Goal: Information Seeking & Learning: Learn about a topic

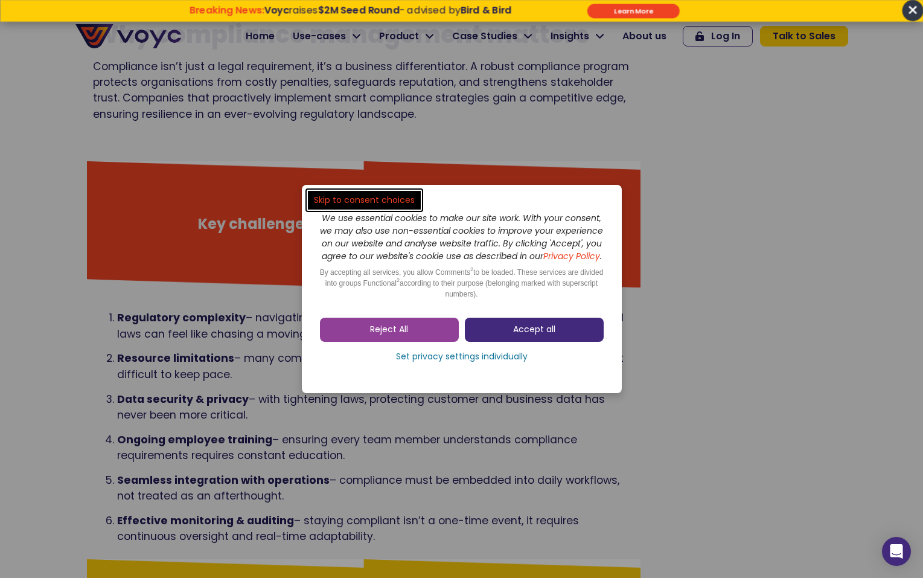
click at [515, 326] on link "Accept all" at bounding box center [534, 329] width 139 height 24
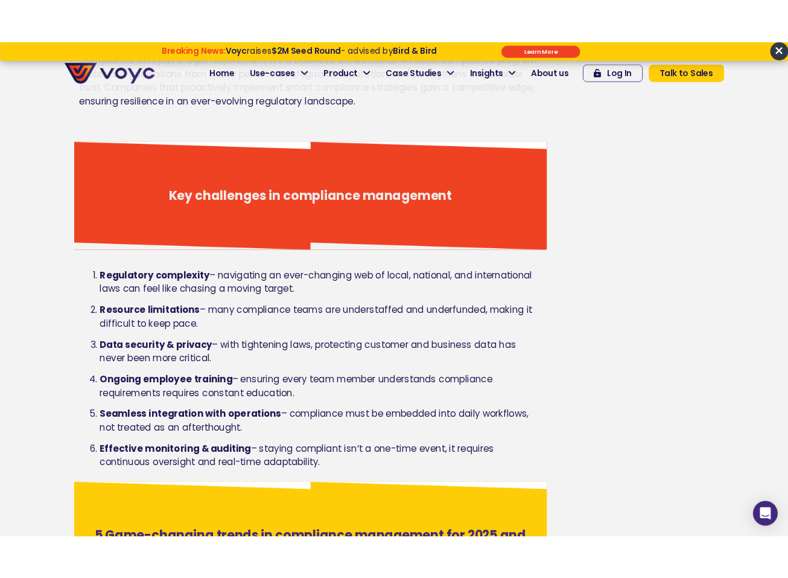
scroll to position [767, 0]
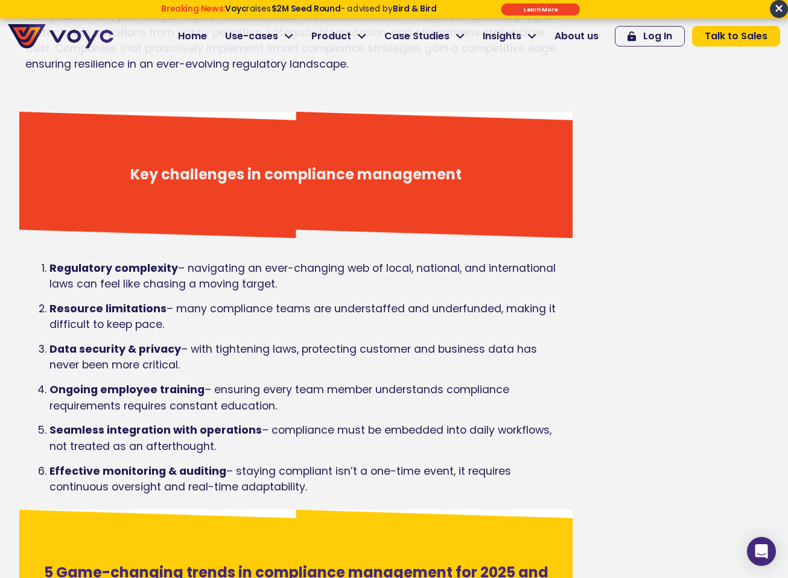
click at [238, 409] on p "Ongoing employee training – ensuring every team member understands compliance r…" at bounding box center [307, 397] width 517 height 32
click at [95, 299] on ol "Regulatory complexity – navigating an ever-changing web of local, national, and…" at bounding box center [295, 377] width 541 height 235
click at [266, 254] on div "Regulatory complexity – navigating an ever-changing web of local, national, and…" at bounding box center [295, 374] width 541 height 272
click at [60, 270] on strong "Regulatory complexity" at bounding box center [113, 268] width 129 height 14
drag, startPoint x: 118, startPoint y: 264, endPoint x: 285, endPoint y: 284, distance: 169.0
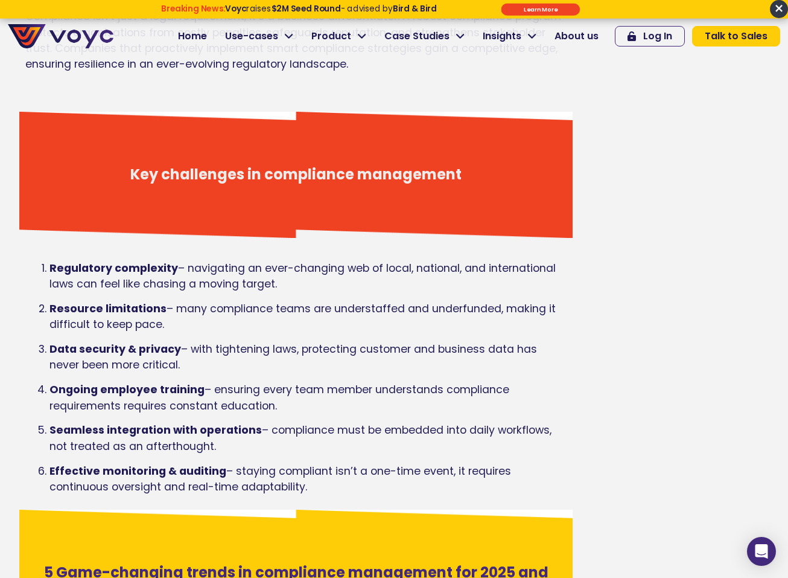
click at [286, 285] on p "Regulatory complexity – navigating an ever-changing web of local, national, and…" at bounding box center [307, 276] width 517 height 32
copy p "omplexity – navigating an ever-changing web of local, national, and internation…"
click at [302, 304] on p "Resource limitations – many compliance teams are understaffed and underfunded, …" at bounding box center [307, 317] width 517 height 32
drag, startPoint x: 246, startPoint y: 269, endPoint x: 369, endPoint y: 269, distance: 122.5
click at [369, 269] on p "Regulatory complexity – navigating an ever-changing web of local, national, and…" at bounding box center [307, 276] width 517 height 32
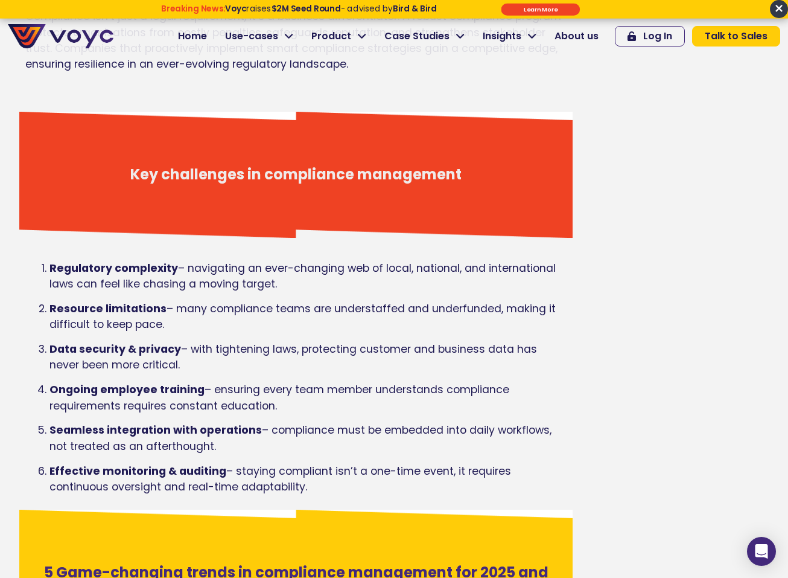
click at [364, 276] on p "Regulatory complexity – navigating an ever-changing web of local, national, and…" at bounding box center [307, 276] width 517 height 32
drag, startPoint x: 266, startPoint y: 269, endPoint x: 345, endPoint y: 269, distance: 79.1
click at [345, 269] on p "Regulatory complexity – navigating an ever-changing web of local, national, and…" at bounding box center [307, 276] width 517 height 32
copy p "ever-changing"
click at [177, 311] on p "Resource limitations – many compliance teams are understaffed and underfunded, …" at bounding box center [307, 317] width 517 height 32
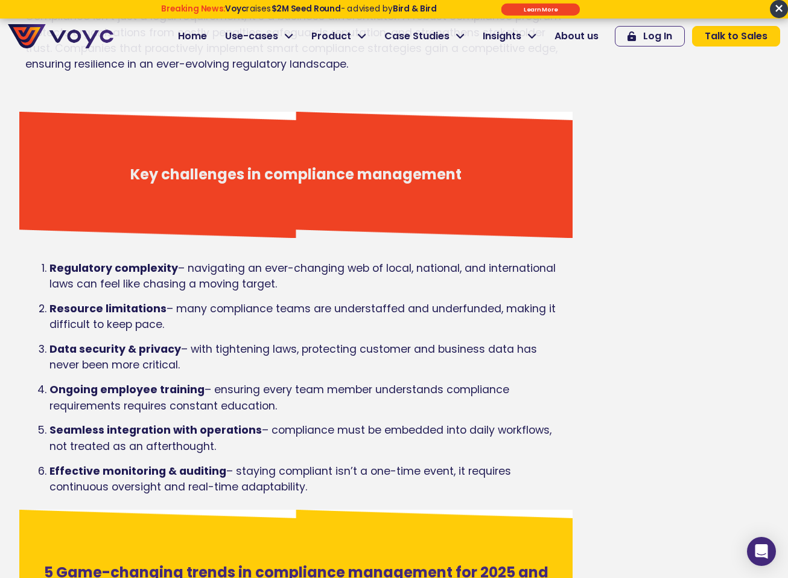
click at [306, 407] on p "Ongoing employee training – ensuring every team member understands compliance r…" at bounding box center [307, 397] width 517 height 32
drag, startPoint x: 233, startPoint y: 471, endPoint x: 381, endPoint y: 502, distance: 151.6
click at [381, 502] on div "Regulatory complexity – navigating an ever-changing web of local, national, and…" at bounding box center [295, 381] width 541 height 243
copy p "staying compliant isn’t a one-time event, it requires continuous oversight and …"
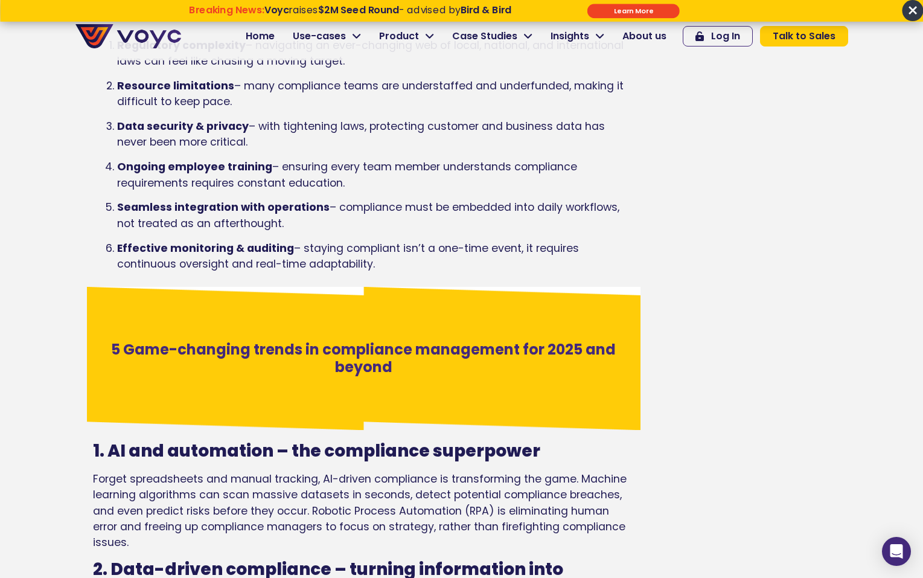
scroll to position [1184, 0]
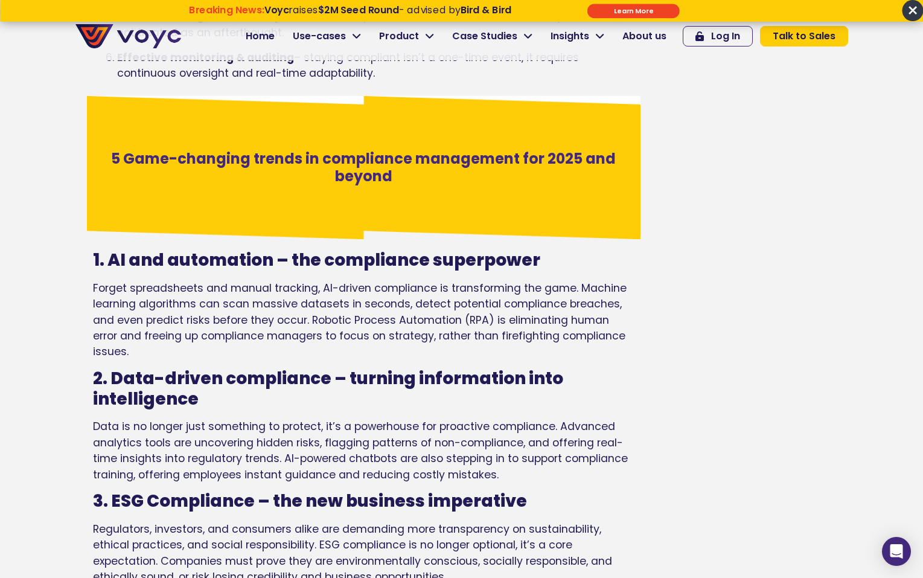
click at [213, 257] on h3 "1. AI and automation – the compliance superpower" at bounding box center [363, 260] width 541 height 21
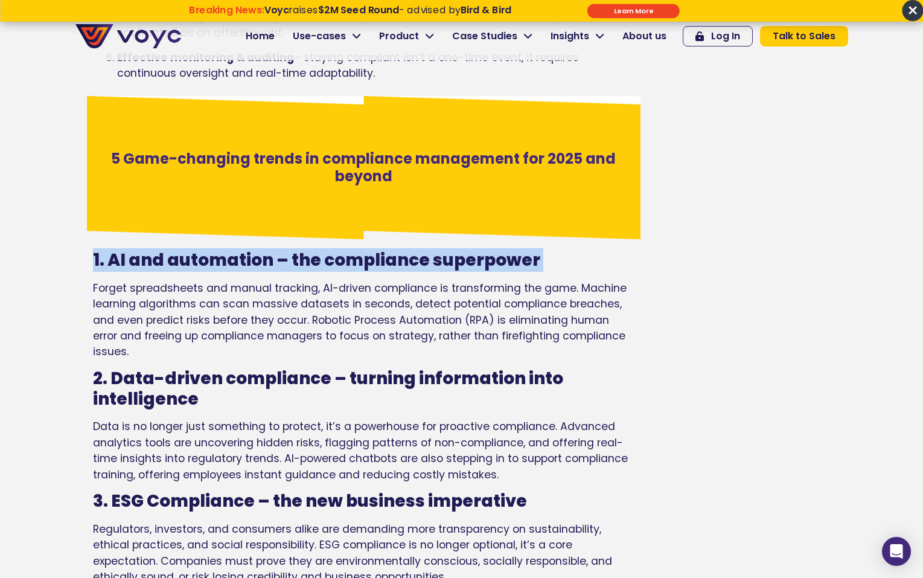
click at [213, 257] on h3 "1. AI and automation – the compliance superpower" at bounding box center [363, 260] width 541 height 21
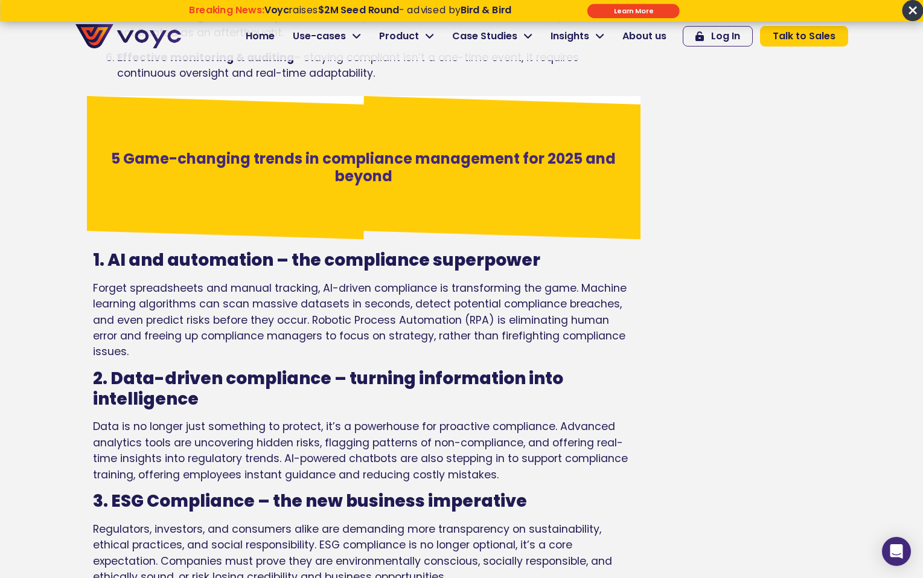
click at [227, 184] on h3 "5 Game-changing trends in compliance management for 2025 and beyond" at bounding box center [363, 167] width 513 height 35
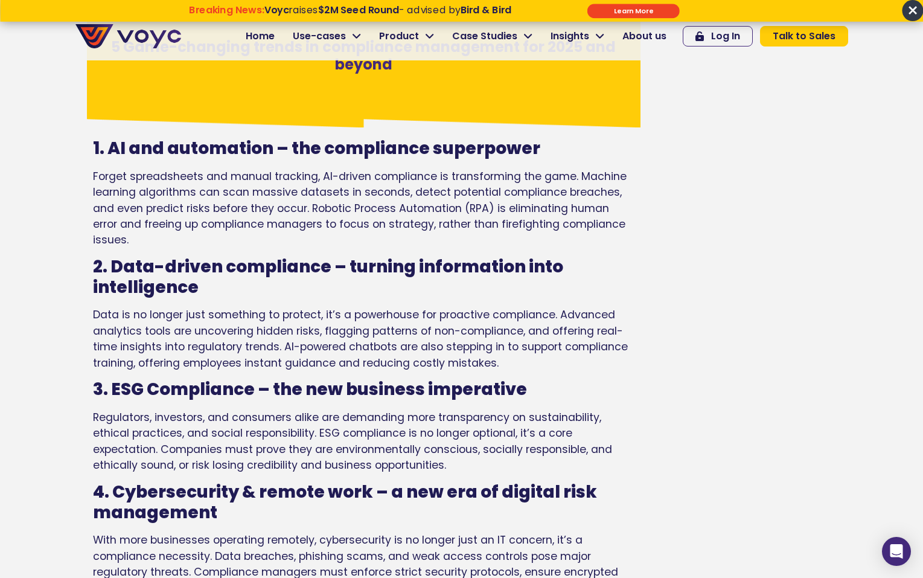
scroll to position [1295, 0]
click at [203, 155] on h3 "1. AI and automation – the compliance superpower" at bounding box center [363, 149] width 541 height 21
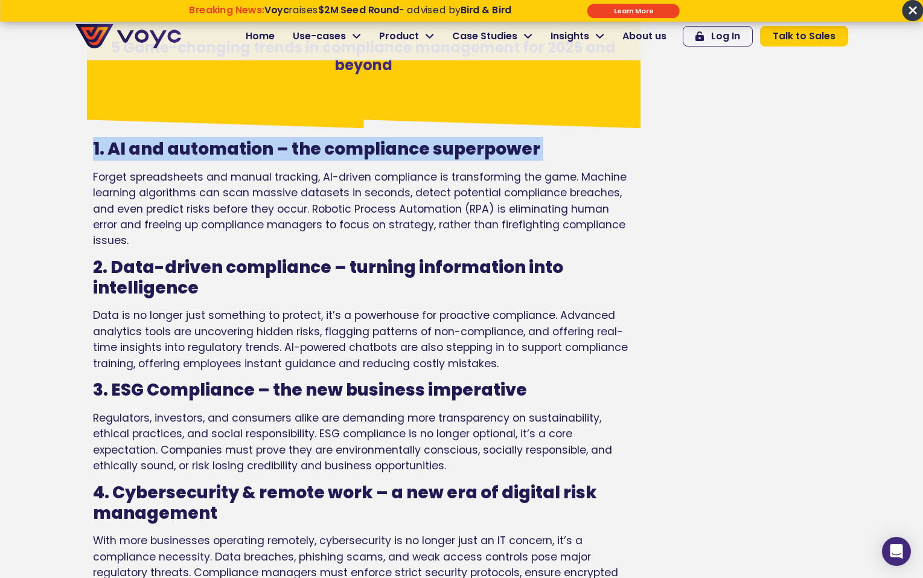
click at [203, 155] on h3 "1. AI and automation – the compliance superpower" at bounding box center [363, 149] width 541 height 21
copy h3 "1. AI and automation – the compliance superpower"
